Goal: Information Seeking & Learning: Stay updated

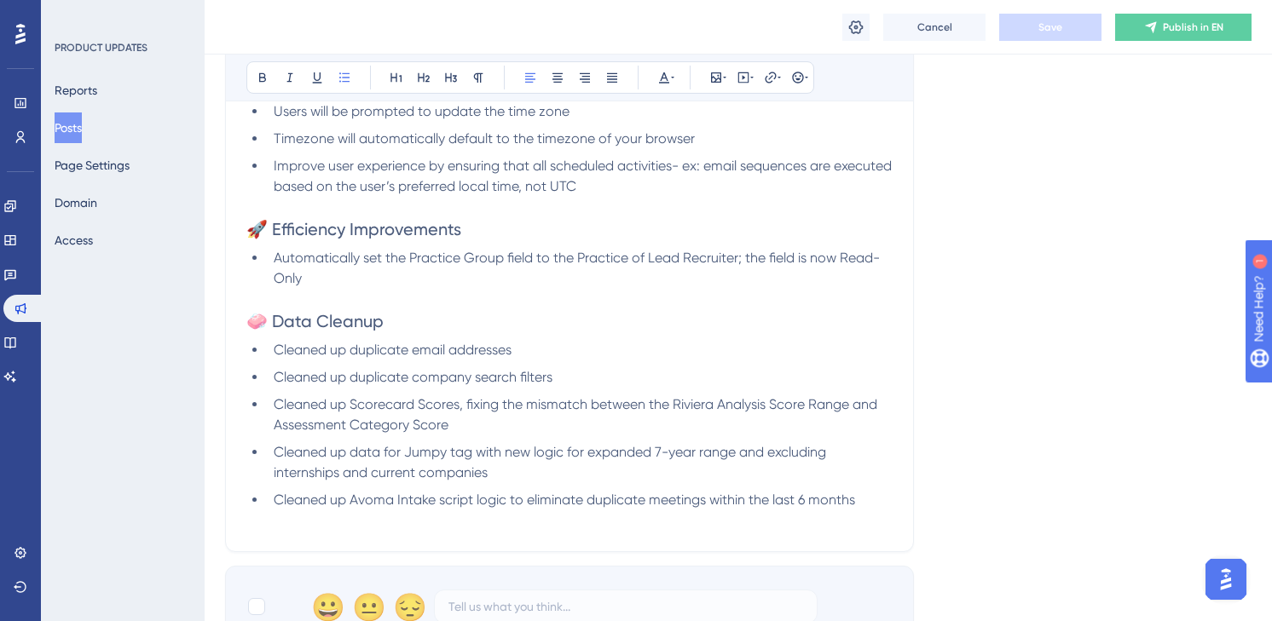
click at [399, 383] on span "Cleaned up duplicate company search filters" at bounding box center [413, 377] width 279 height 16
click at [396, 346] on span "Cleaned up duplicate email addresses" at bounding box center [393, 350] width 238 height 16
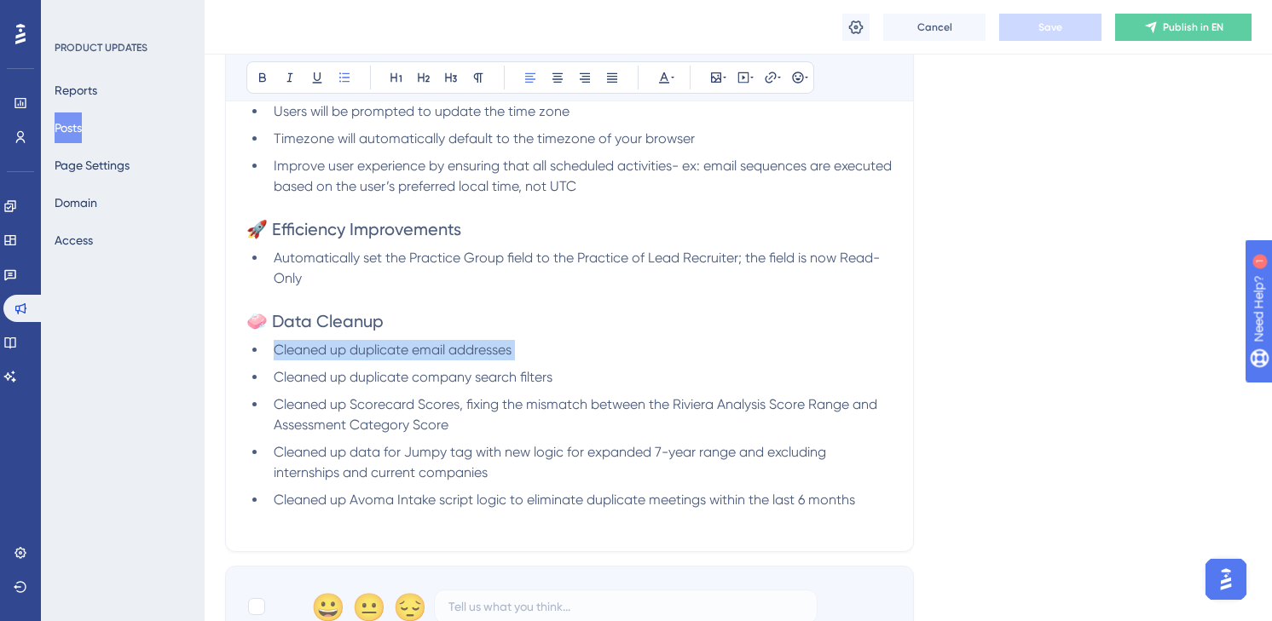
click at [396, 346] on span "Cleaned up duplicate email addresses" at bounding box center [393, 350] width 238 height 16
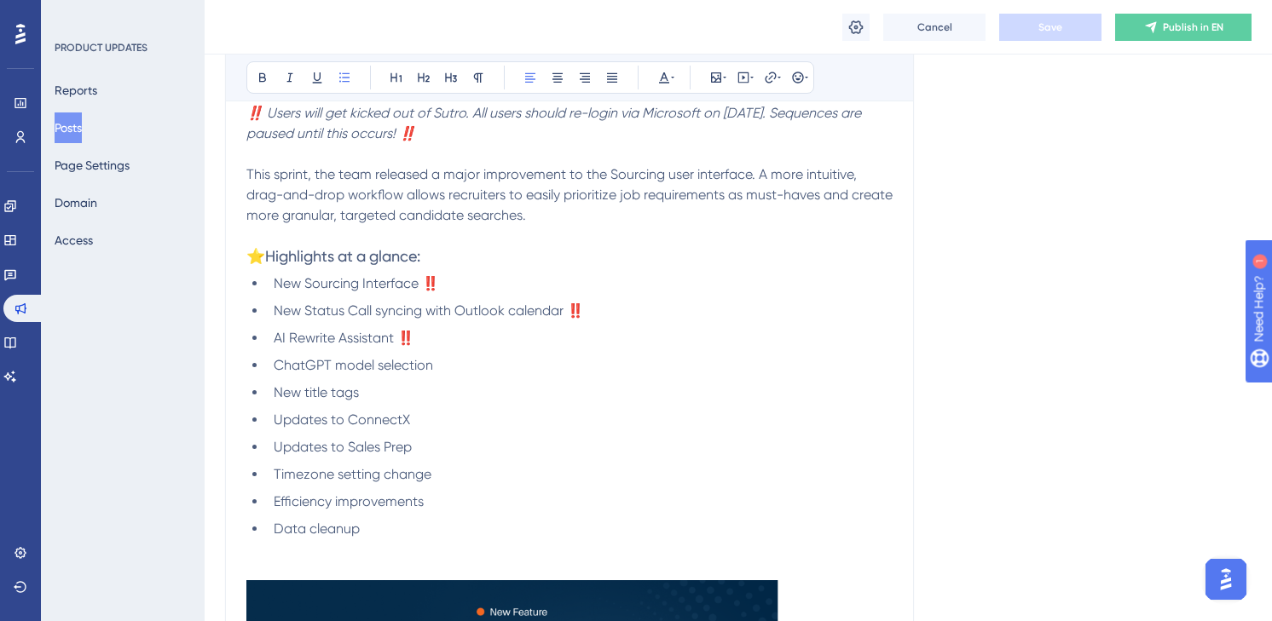
scroll to position [516, 0]
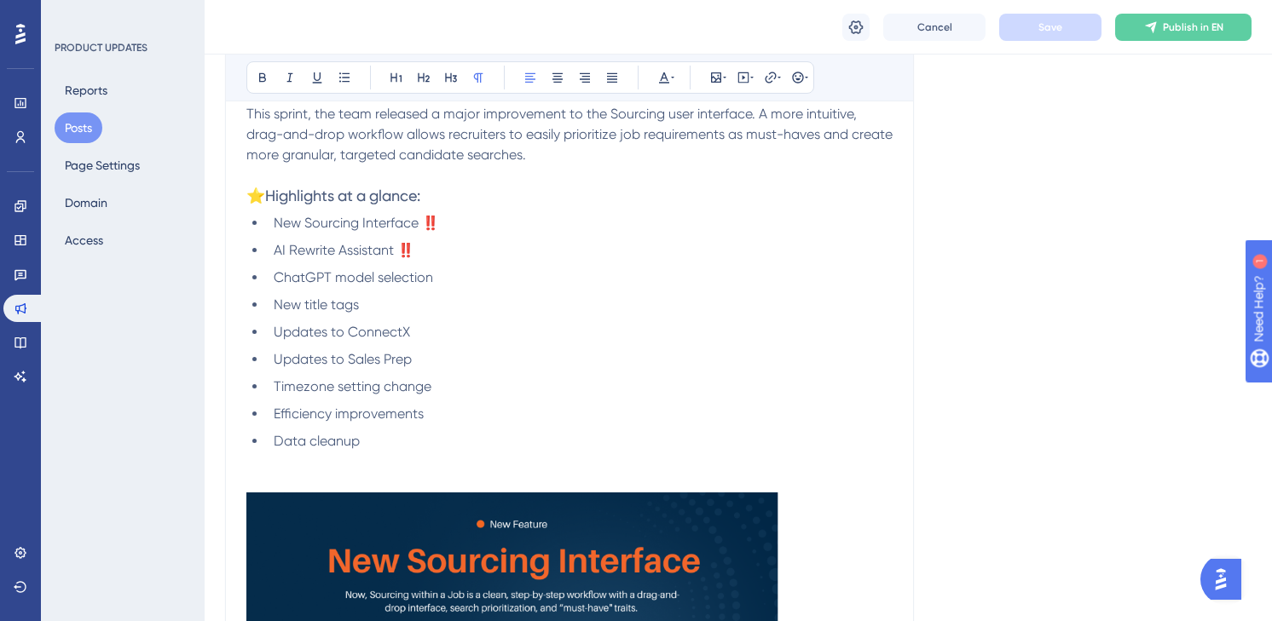
scroll to position [586, 0]
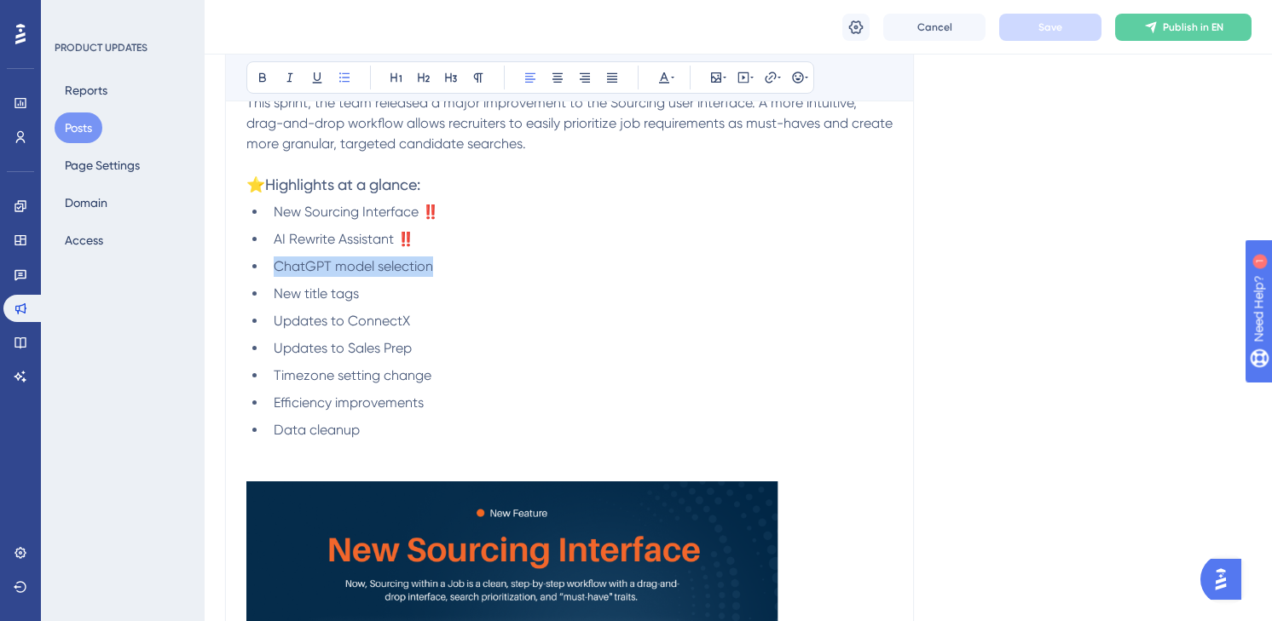
drag, startPoint x: 442, startPoint y: 269, endPoint x: 277, endPoint y: 268, distance: 165.4
click at [277, 268] on li "ChatGPT model selection" at bounding box center [580, 267] width 626 height 20
copy span "ChatGPT model selection"
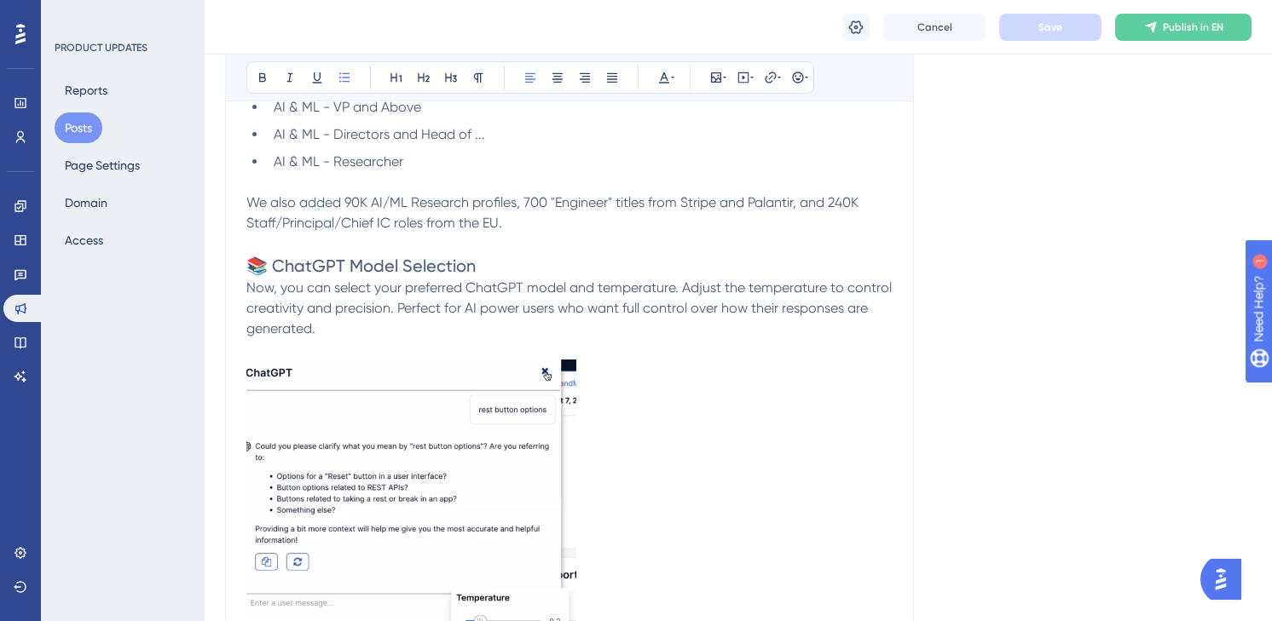
scroll to position [3354, 0]
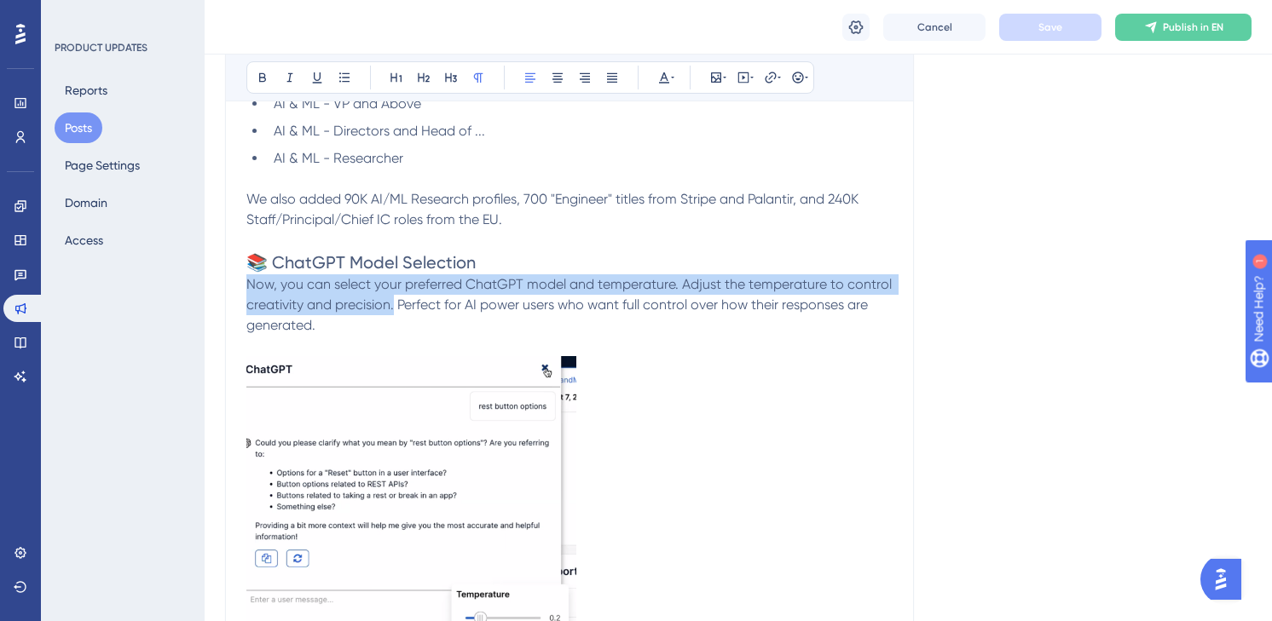
drag, startPoint x: 395, startPoint y: 303, endPoint x: 241, endPoint y: 284, distance: 154.6
copy span "Now, you can select your preferred ChatGPT model and temperature. Adjust the te…"
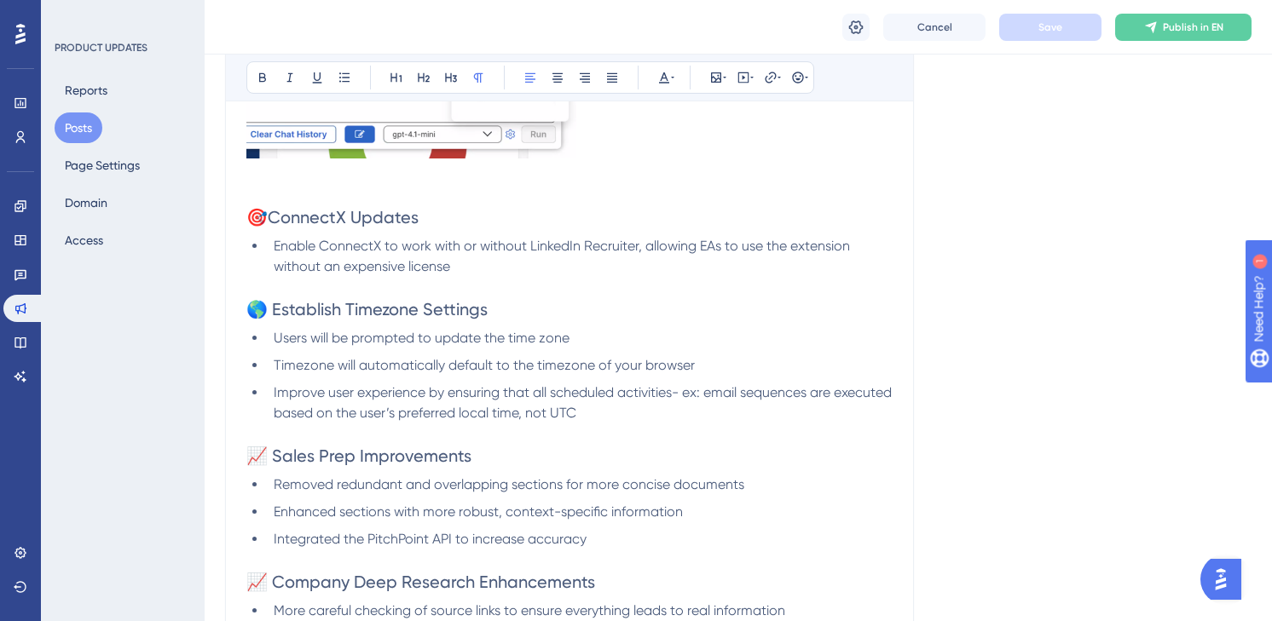
scroll to position [3690, 0]
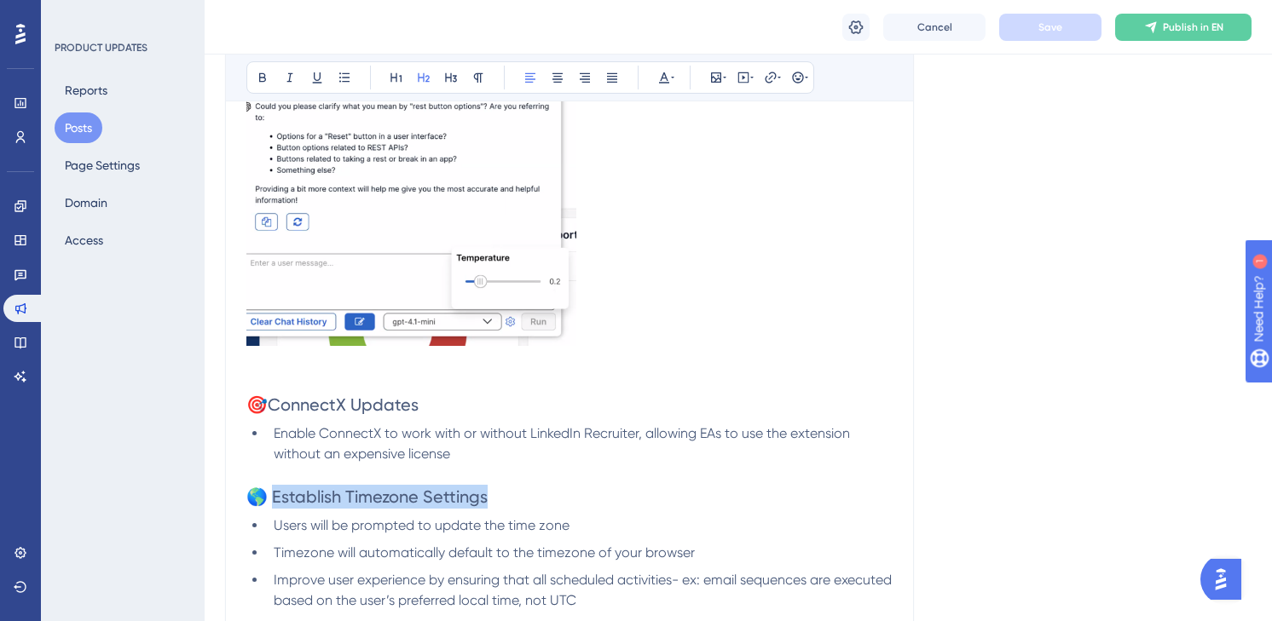
drag, startPoint x: 483, startPoint y: 498, endPoint x: 270, endPoint y: 491, distance: 213.2
click at [270, 491] on span "🌎 Establish Timezone Settings" at bounding box center [366, 497] width 241 height 20
copy span "stablish Timezone Settings"
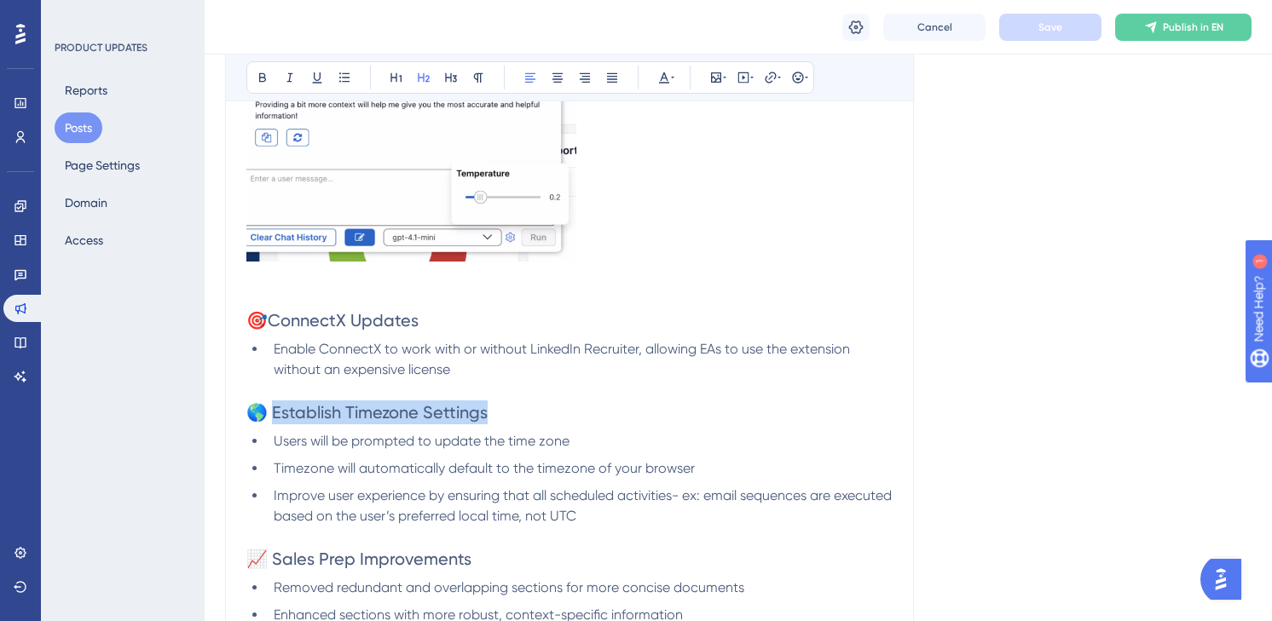
scroll to position [3792, 0]
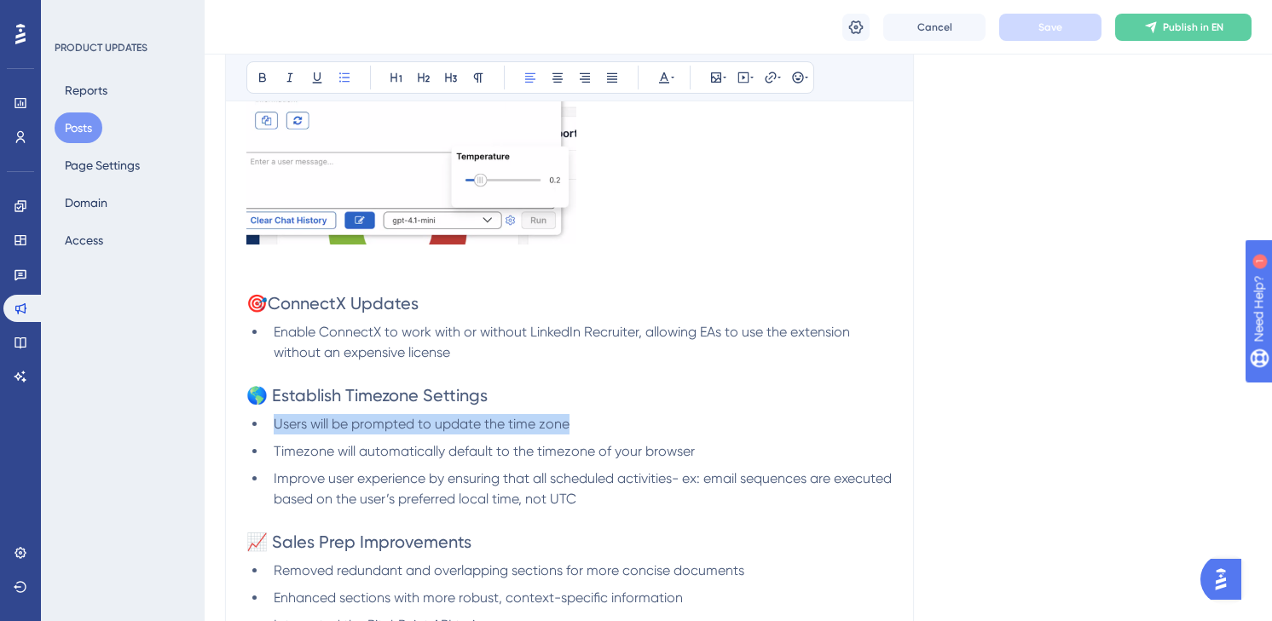
drag, startPoint x: 274, startPoint y: 419, endPoint x: 576, endPoint y: 419, distance: 301.8
click at [576, 419] on li "Users will be prompted to update the time zone" at bounding box center [580, 424] width 626 height 20
click at [702, 454] on li "Timezone will automatically default to the timezone of your browser" at bounding box center [580, 452] width 626 height 20
copy ul "Users will be prompted to update the time zone Timezone will automatically defa…"
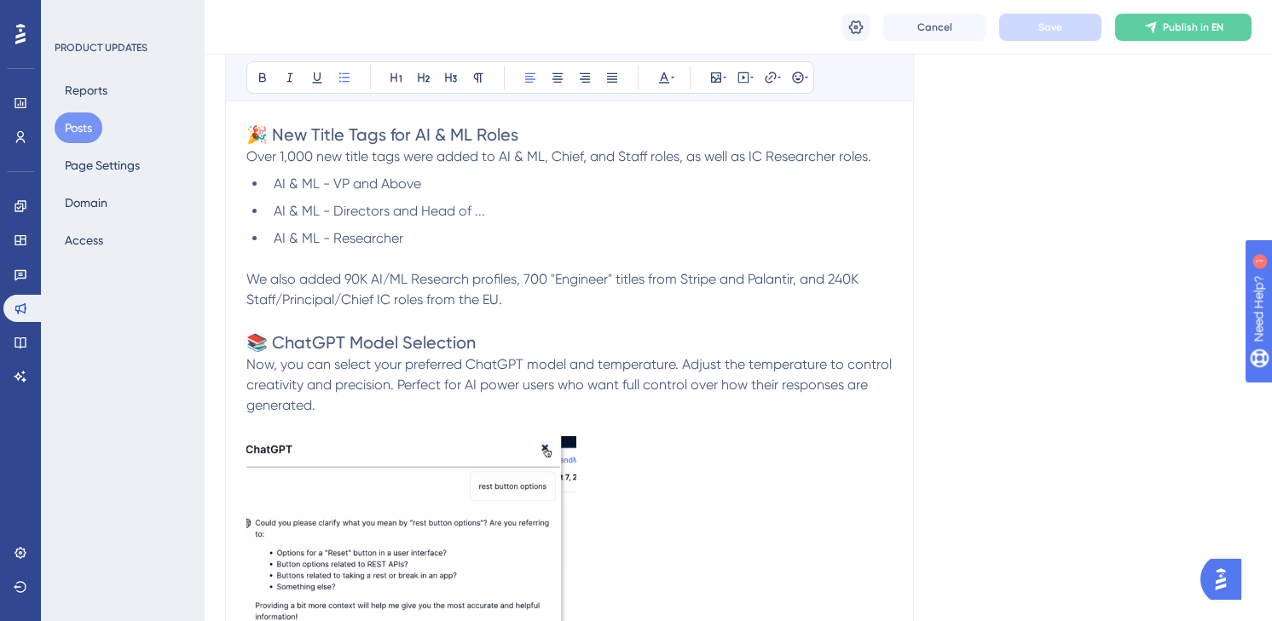
scroll to position [3196, 0]
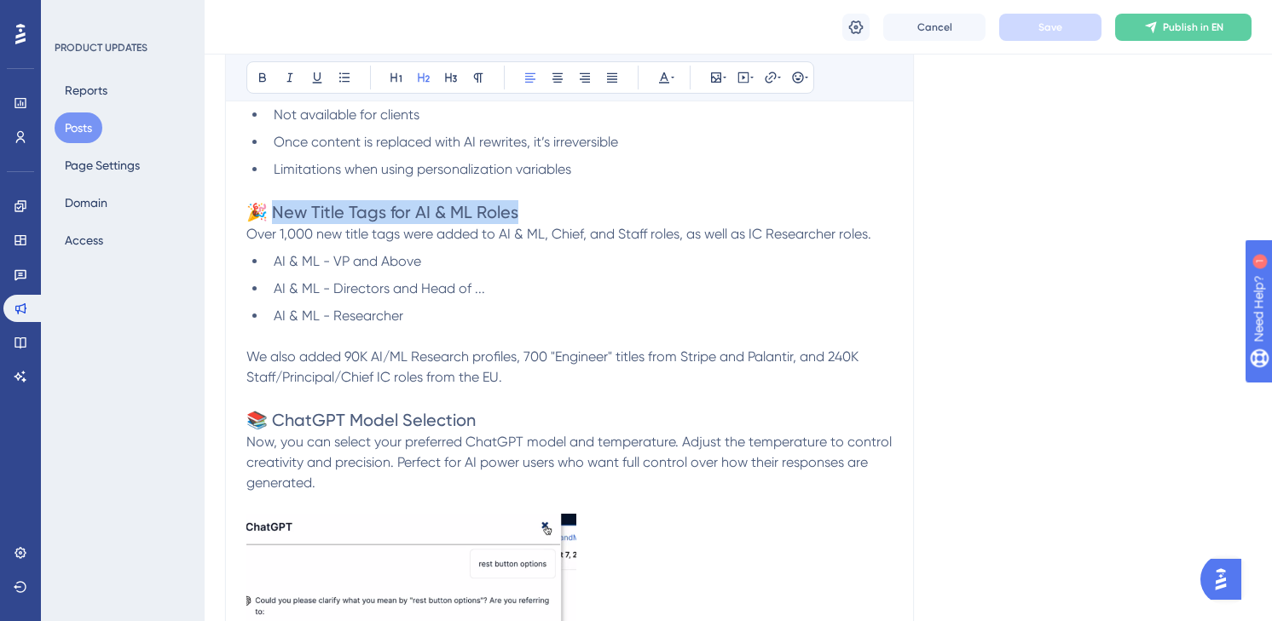
drag, startPoint x: 271, startPoint y: 209, endPoint x: 508, endPoint y: 212, distance: 237.0
click at [509, 212] on span "🎉 New Title Tags for AI & ML Roles" at bounding box center [382, 212] width 272 height 20
copy span "ew Title Tags for AI & ML Roles"
drag, startPoint x: 517, startPoint y: 373, endPoint x: 302, endPoint y: 357, distance: 216.3
click at [302, 357] on p "We also added 90K AI/ML Research profiles, 700 "Engineer" titles from Stripe an…" at bounding box center [569, 367] width 646 height 41
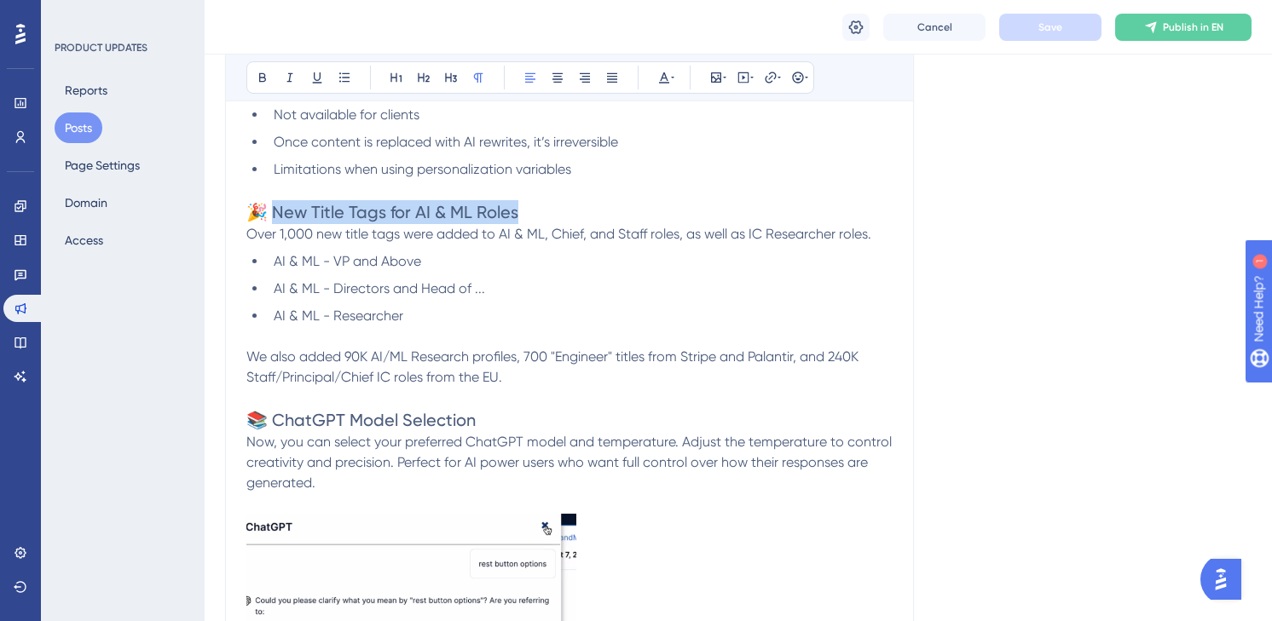
copy span "added 90K AI/ML Research profiles, 700 "Engineer" titles from Stripe and [PERSO…"
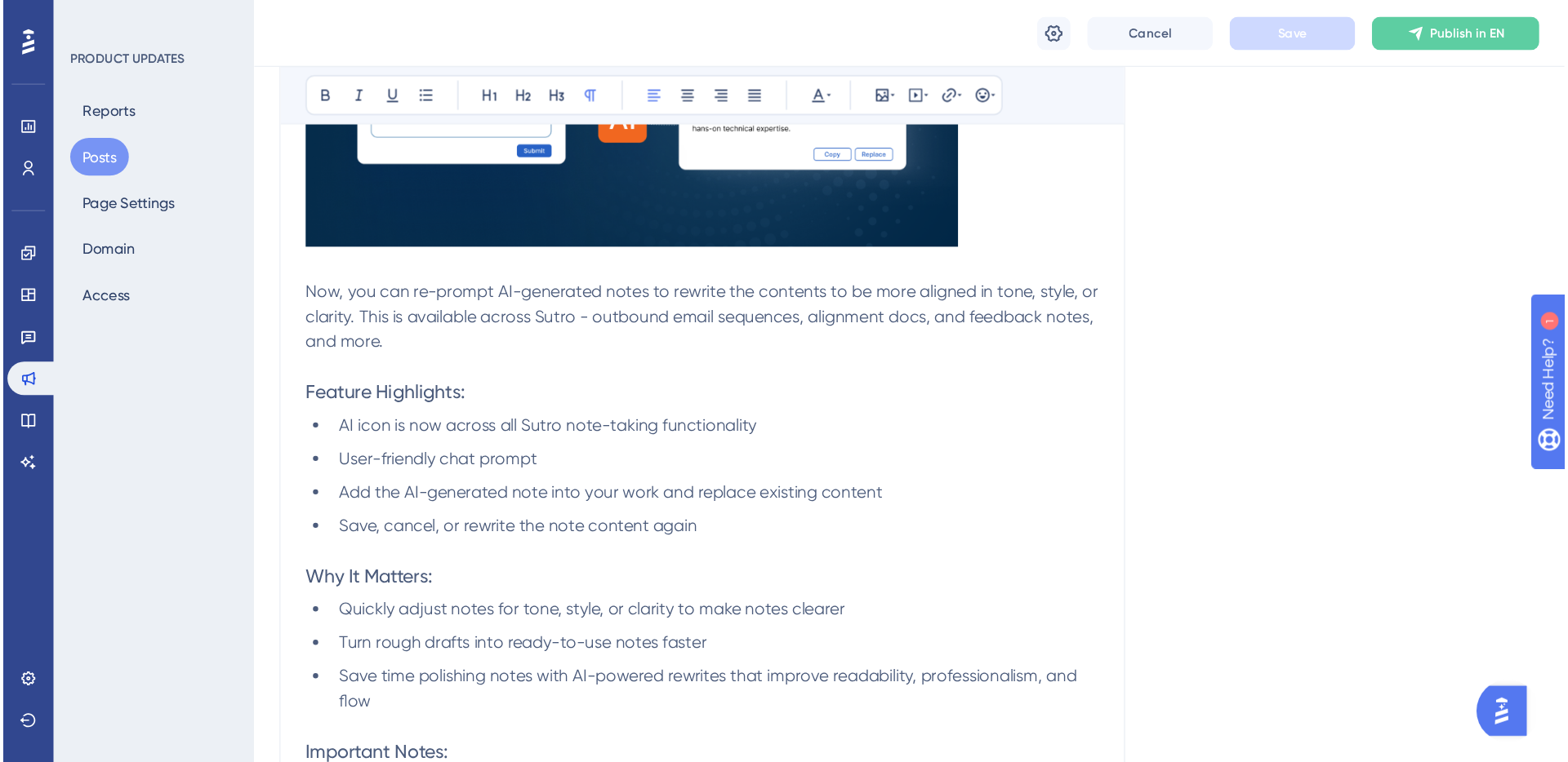
scroll to position [2491, 0]
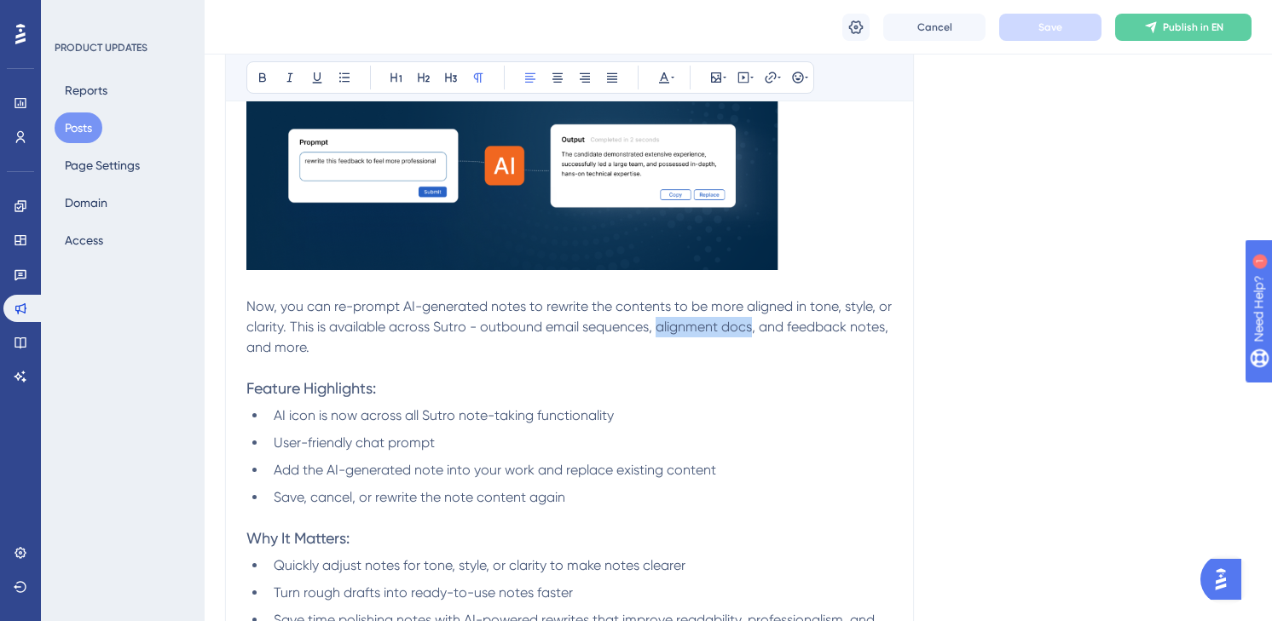
drag, startPoint x: 754, startPoint y: 328, endPoint x: 661, endPoint y: 330, distance: 93.8
click at [661, 330] on span "Now, you can re-prompt AI-generated notes to rewrite the contents to be more al…" at bounding box center [570, 326] width 649 height 57
copy span "alignment docs"
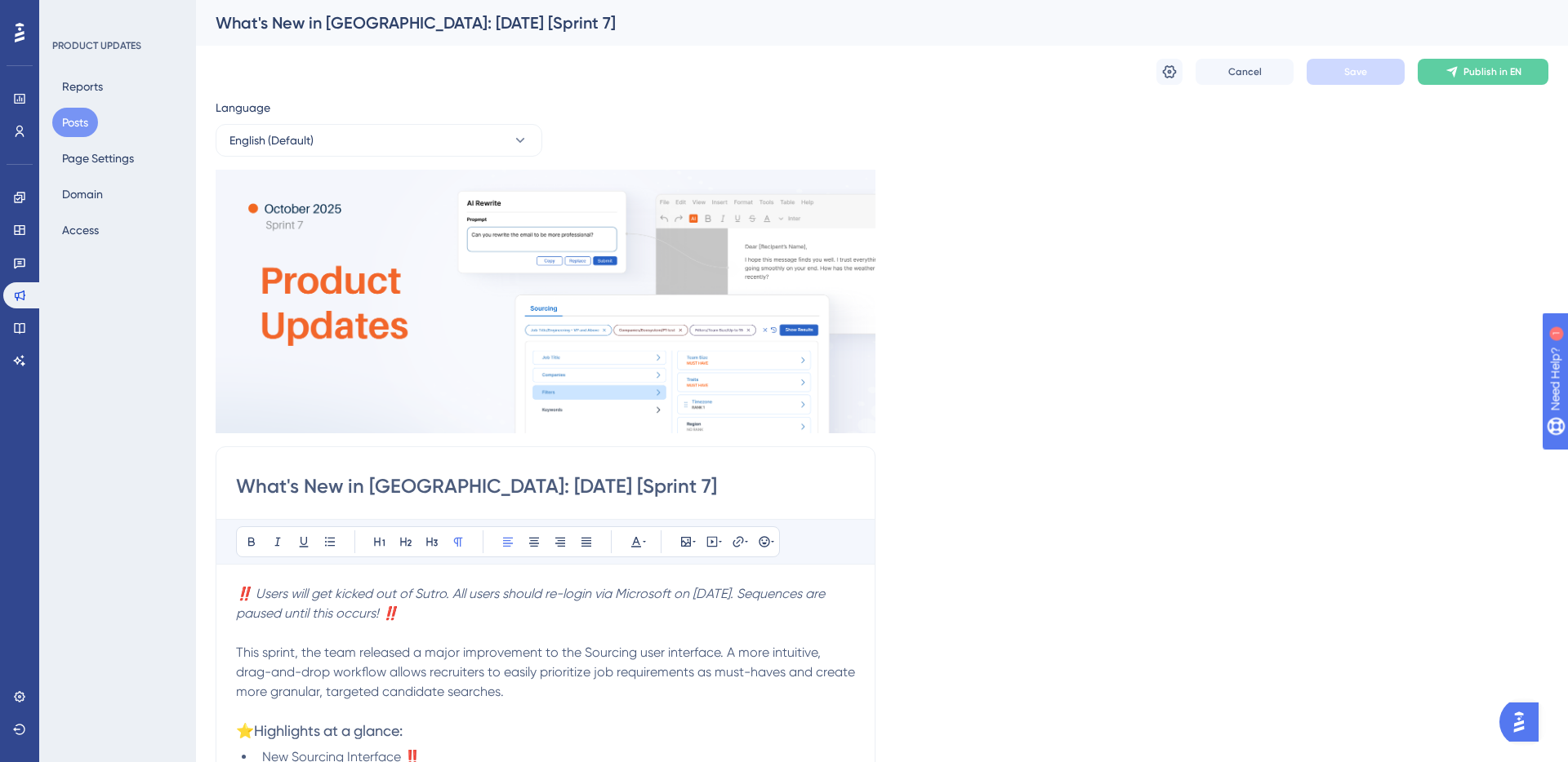
scroll to position [65, 0]
